Goal: Task Accomplishment & Management: Use online tool/utility

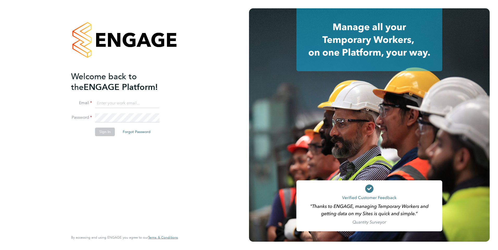
type input "[EMAIL_ADDRESS][DOMAIN_NAME]"
click at [101, 135] on button "Sign In" at bounding box center [105, 132] width 20 height 8
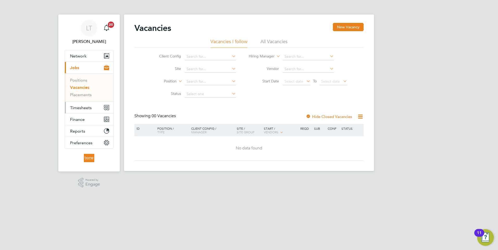
click at [80, 109] on span "Timesheets" at bounding box center [81, 107] width 22 height 5
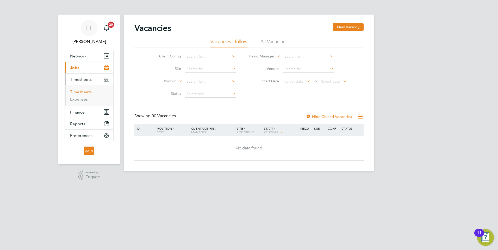
click at [79, 93] on link "Timesheets" at bounding box center [81, 92] width 22 height 5
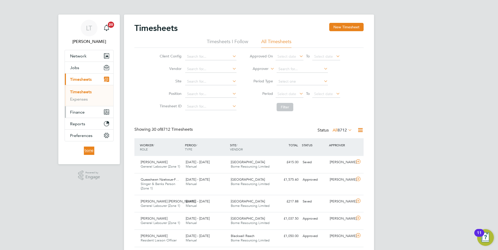
click at [82, 112] on span "Finance" at bounding box center [77, 112] width 15 height 5
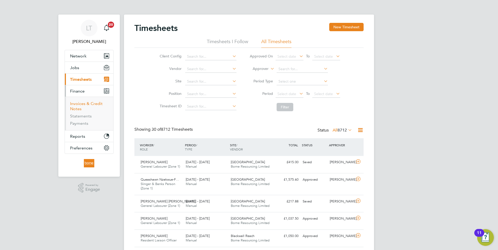
click at [82, 104] on link "Invoices & Credit Notes" at bounding box center [86, 106] width 33 height 10
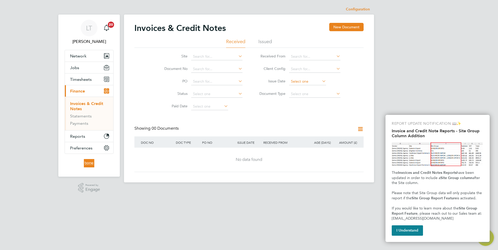
click at [296, 82] on input at bounding box center [307, 81] width 37 height 7
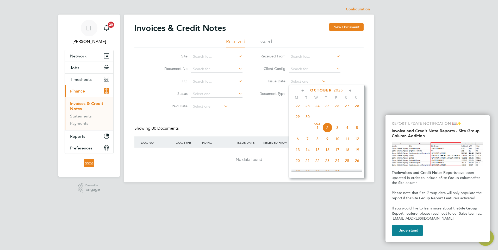
click at [317, 131] on span "Oct 1" at bounding box center [317, 128] width 10 height 10
type input "01 Oct 2025"
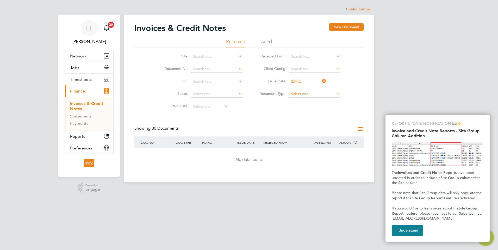
click at [309, 93] on input at bounding box center [314, 94] width 51 height 7
click at [308, 101] on li "Invoices" at bounding box center [315, 101] width 52 height 7
type input "Invoices"
click at [321, 81] on icon at bounding box center [321, 81] width 0 height 7
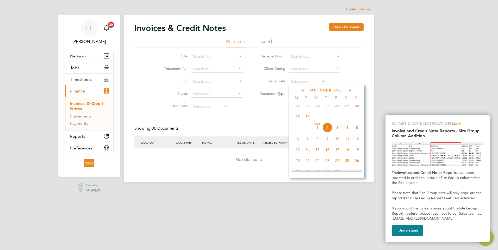
click at [326, 132] on span "2" at bounding box center [327, 128] width 10 height 10
type input "02 Oct 2025"
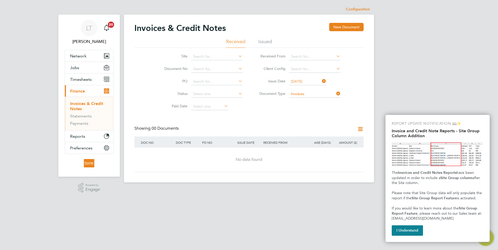
click at [263, 41] on li "Issued" at bounding box center [265, 43] width 14 height 9
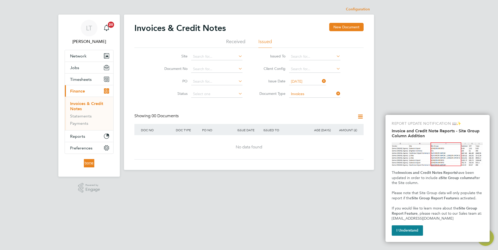
click at [321, 81] on icon at bounding box center [321, 81] width 0 height 7
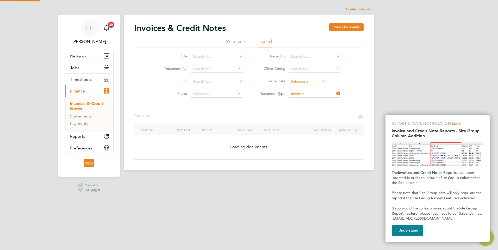
click at [307, 82] on input at bounding box center [307, 81] width 37 height 7
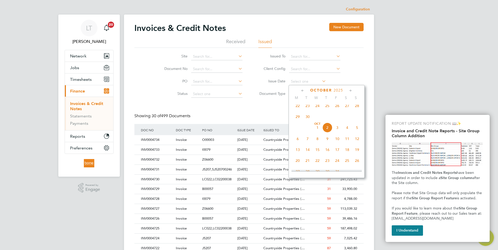
click at [317, 132] on span "Oct 1" at bounding box center [317, 128] width 10 height 10
type input "01 Oct 2025"
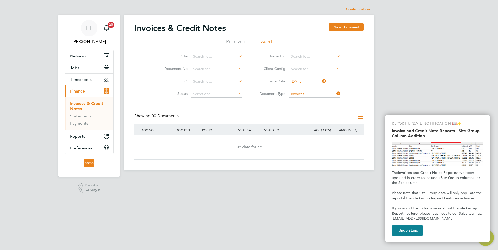
click at [321, 80] on icon at bounding box center [321, 81] width 0 height 7
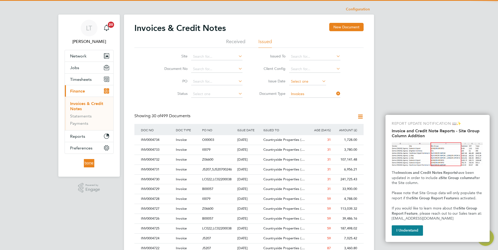
click at [298, 82] on input at bounding box center [307, 81] width 37 height 7
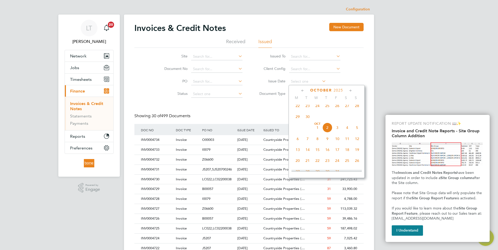
click at [326, 132] on span "2" at bounding box center [327, 128] width 10 height 10
type input "02 Oct 2025"
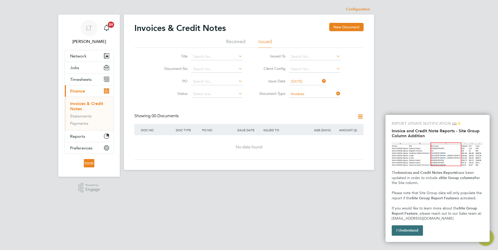
click at [399, 230] on button "I Understand" at bounding box center [406, 231] width 31 height 10
